Goal: Book appointment/travel/reservation

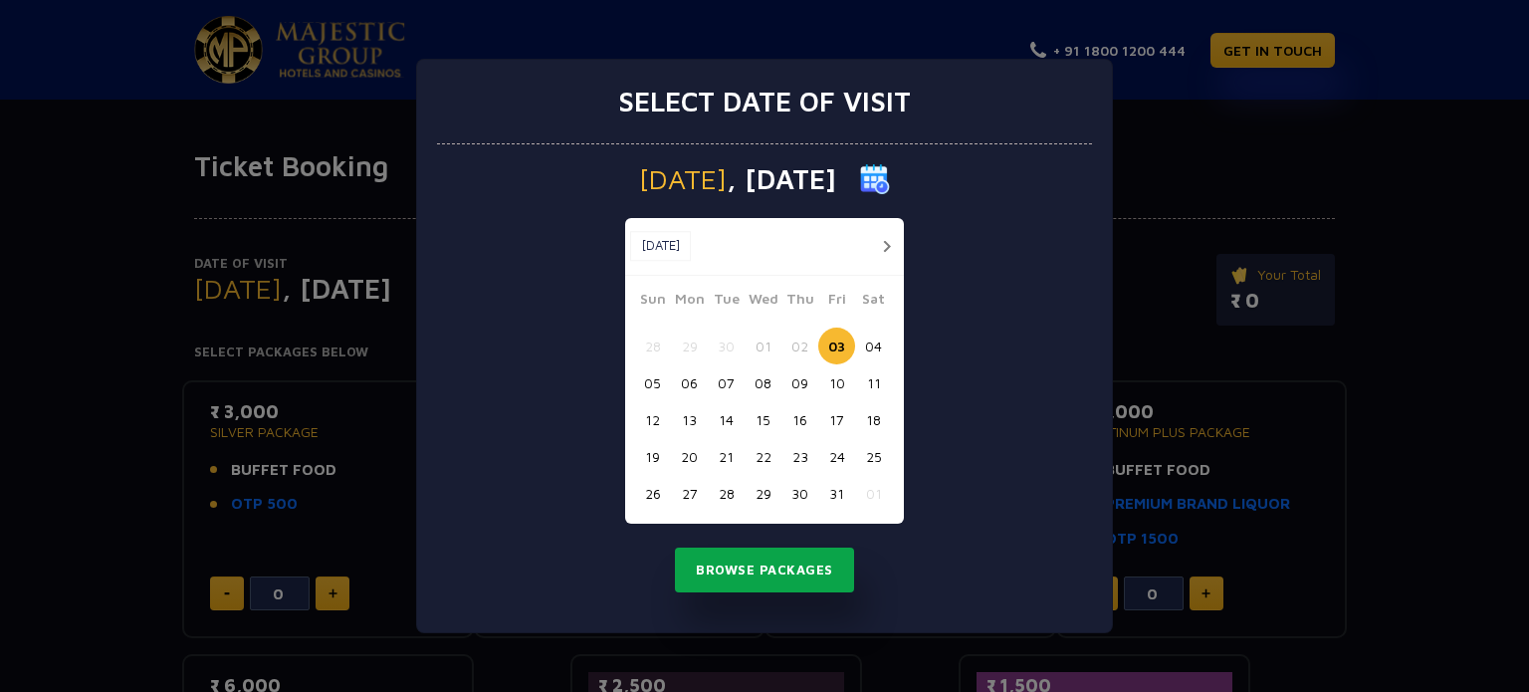
click at [773, 572] on button "Browse Packages" at bounding box center [764, 571] width 179 height 46
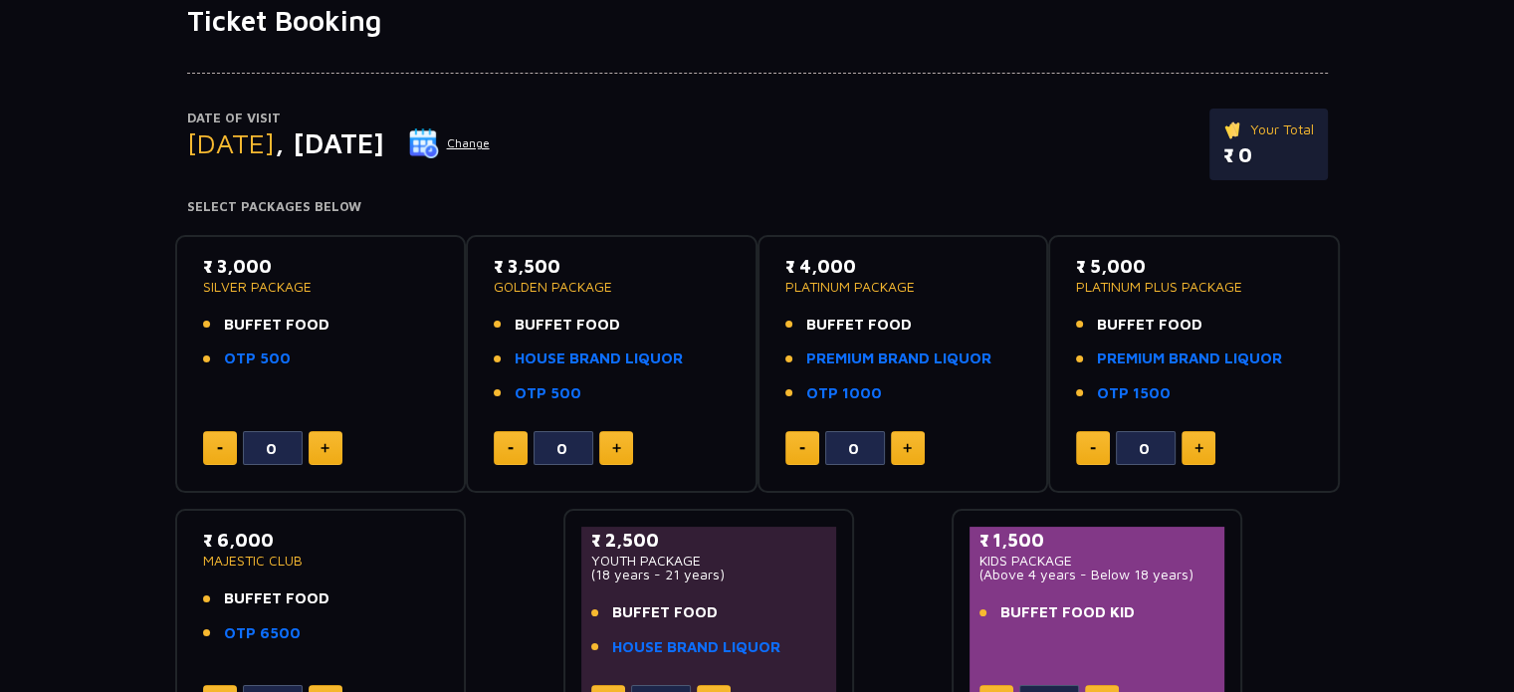
scroll to position [146, 0]
click at [328, 449] on img at bounding box center [325, 447] width 9 height 10
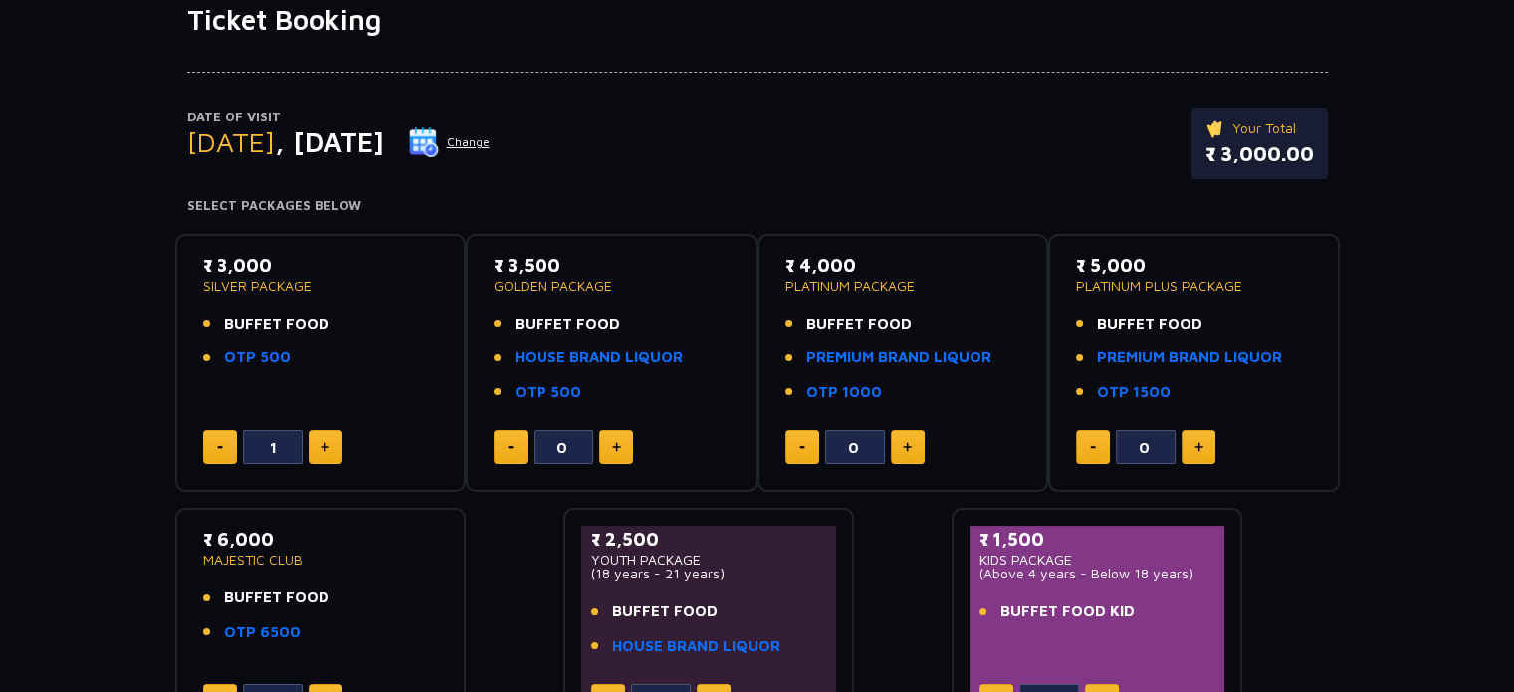
click at [328, 449] on img at bounding box center [325, 447] width 9 height 10
type input "5"
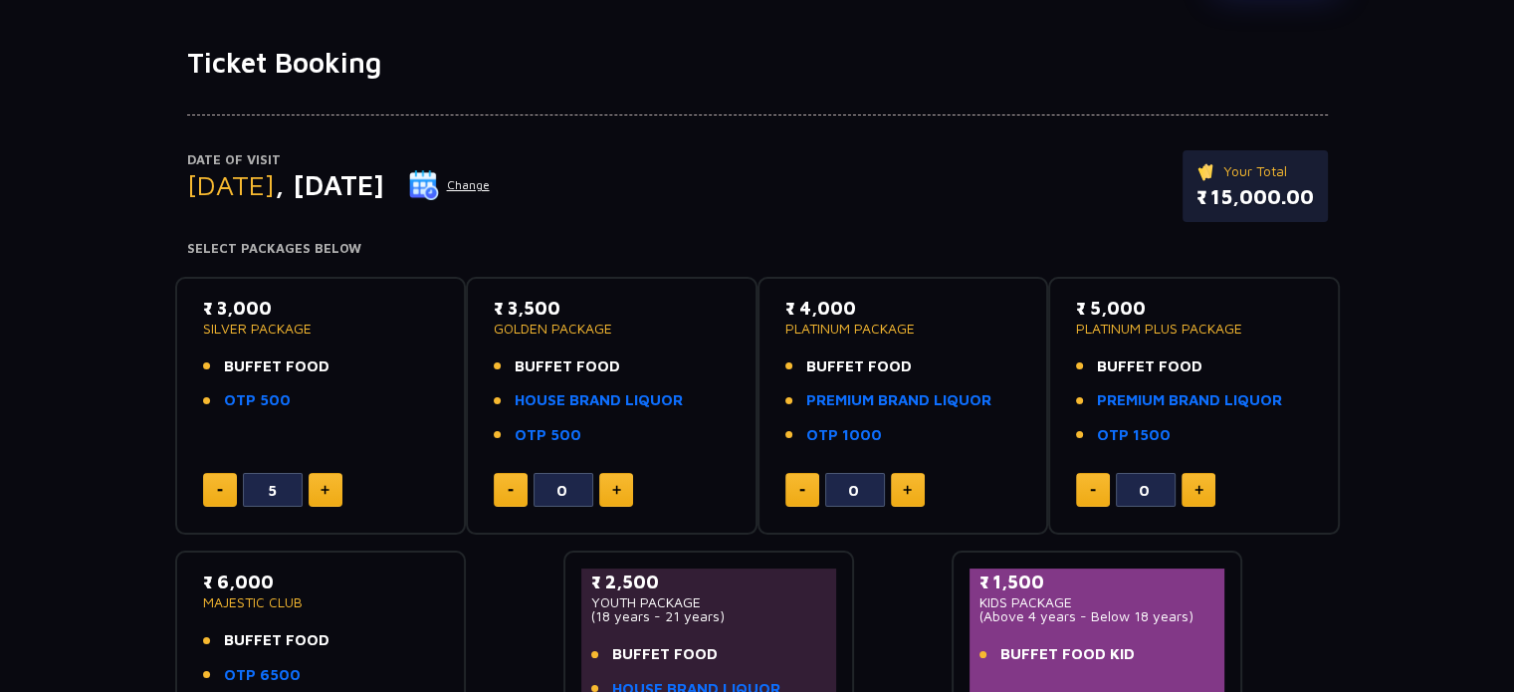
scroll to position [0, 0]
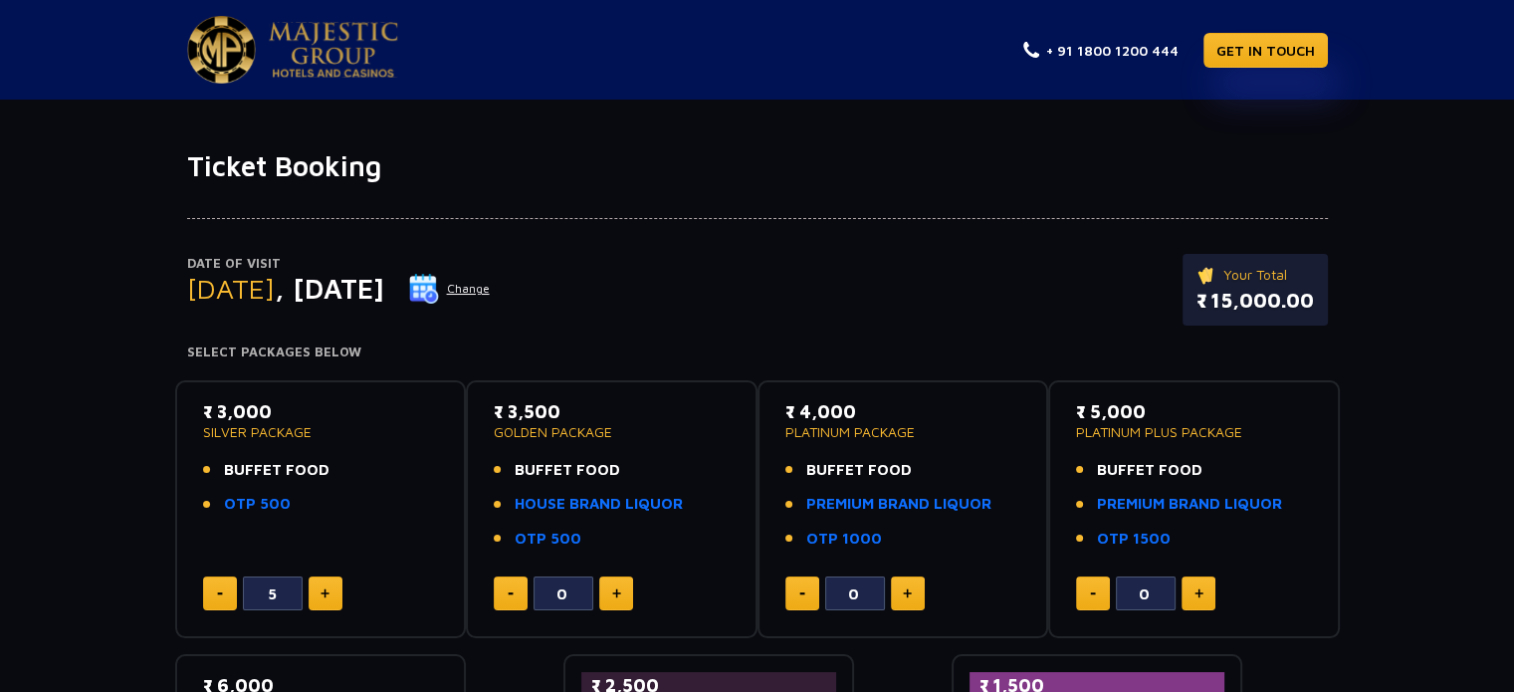
click at [344, 22] on img at bounding box center [333, 50] width 129 height 56
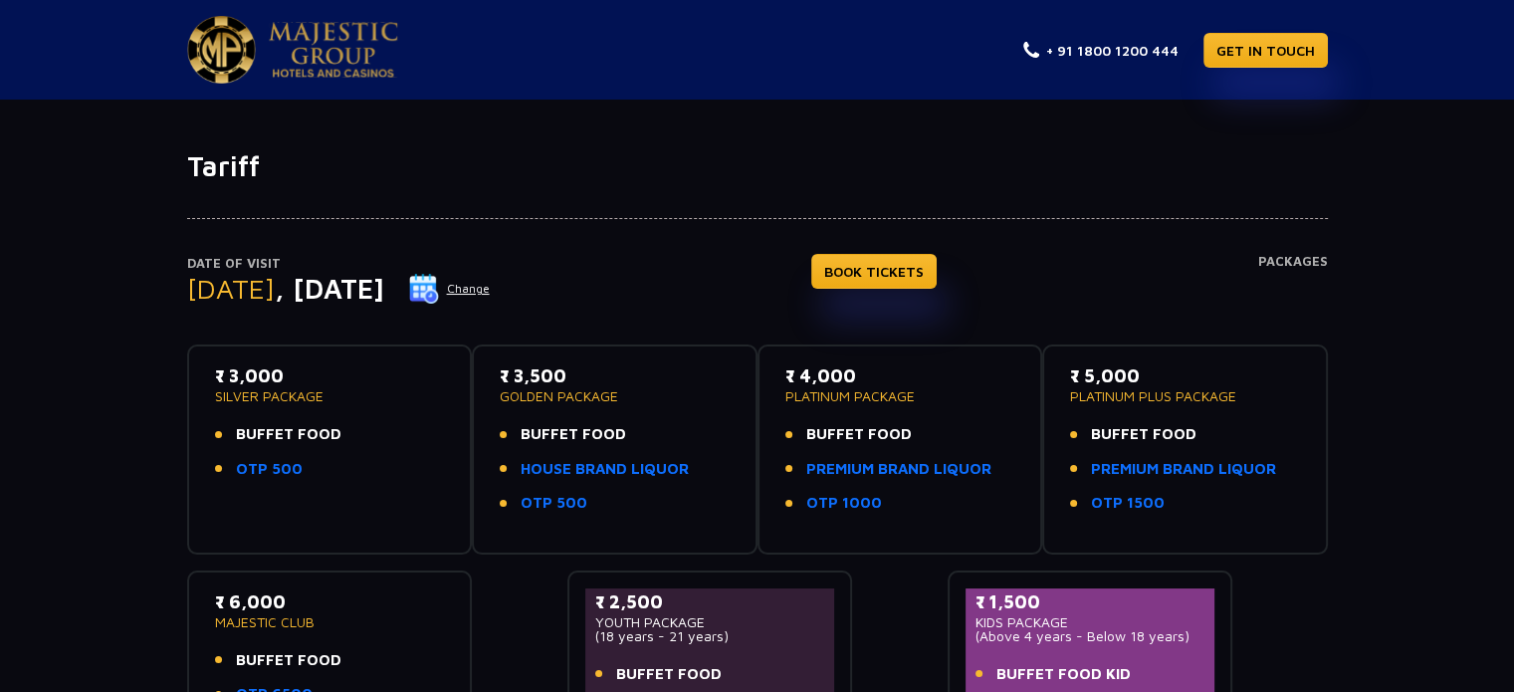
click at [381, 45] on img at bounding box center [333, 50] width 129 height 56
